Goal: Task Accomplishment & Management: Complete application form

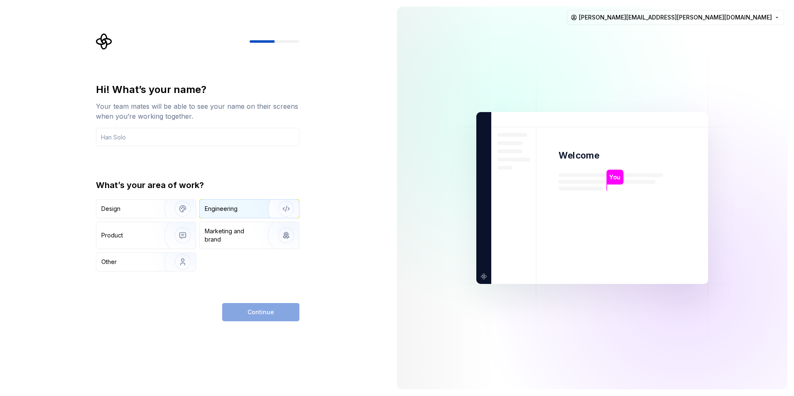
click at [274, 216] on img "button" at bounding box center [280, 209] width 53 height 56
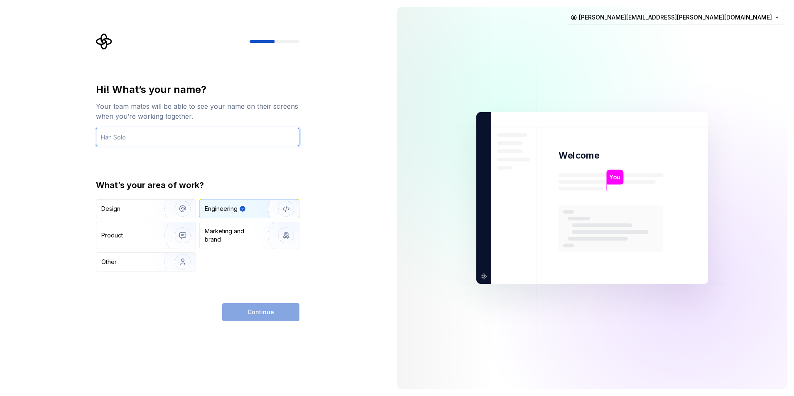
click at [152, 137] on input "text" at bounding box center [197, 137] width 203 height 18
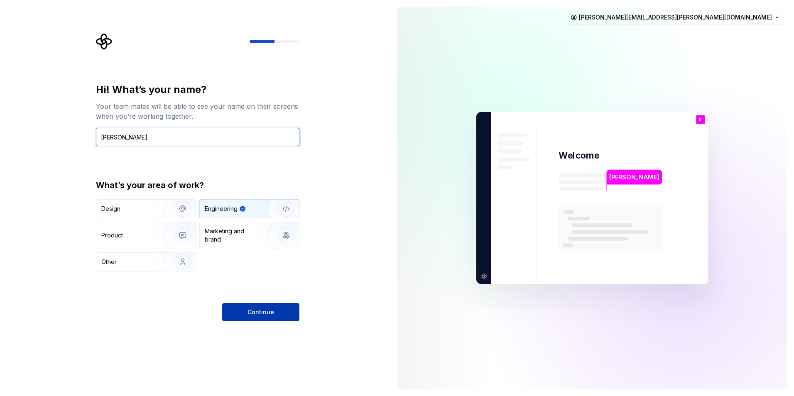
type input "[PERSON_NAME]"
click at [243, 318] on button "Continue" at bounding box center [260, 312] width 77 height 18
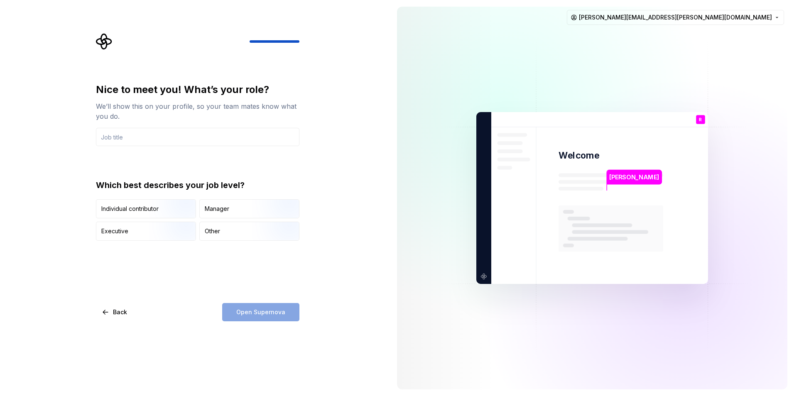
drag, startPoint x: 151, startPoint y: 212, endPoint x: 191, endPoint y: 244, distance: 51.2
click at [151, 212] on img "button" at bounding box center [175, 219] width 53 height 56
click at [183, 134] on input "text" at bounding box center [197, 137] width 203 height 18
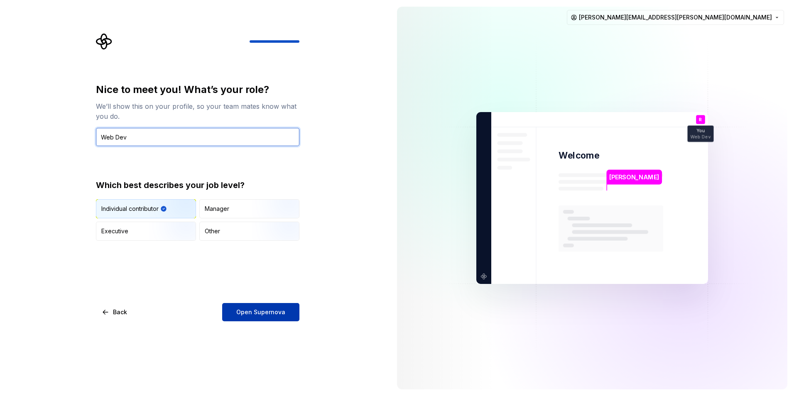
type input "Web Dev"
click at [275, 312] on span "Open Supernova" at bounding box center [260, 312] width 49 height 8
